Goal: Find specific page/section: Find specific page/section

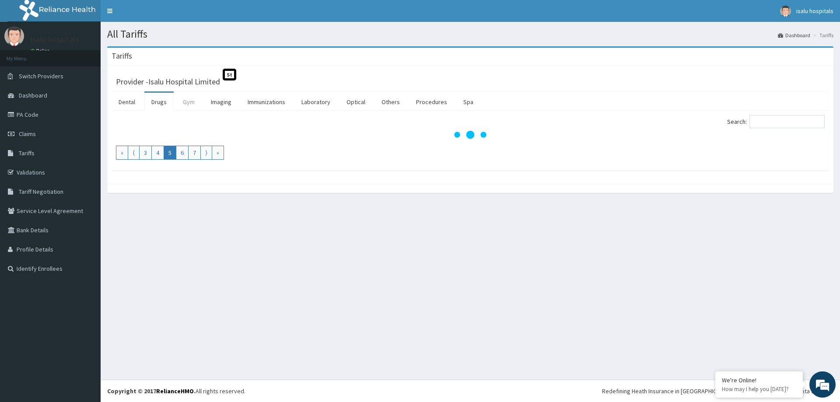
click at [185, 97] on link "Gym" at bounding box center [189, 102] width 26 height 18
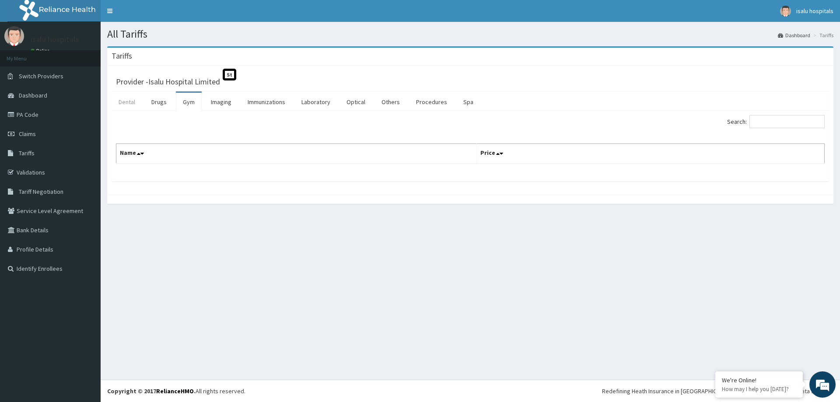
click at [120, 100] on link "Dental" at bounding box center [127, 102] width 31 height 18
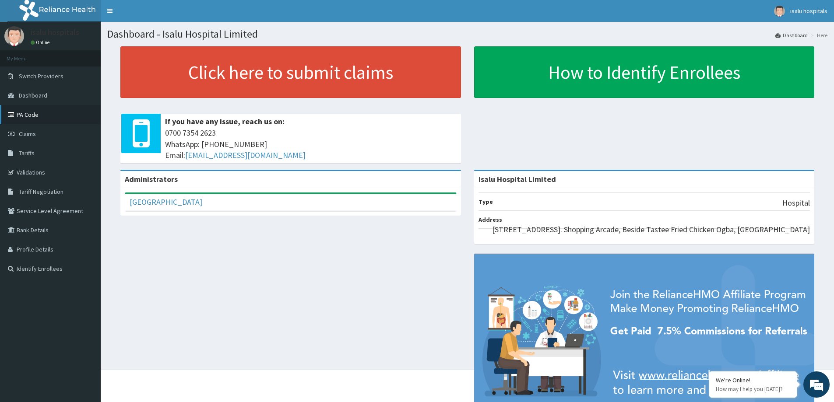
click at [40, 115] on link "PA Code" at bounding box center [50, 114] width 101 height 19
